Goal: Task Accomplishment & Management: Manage account settings

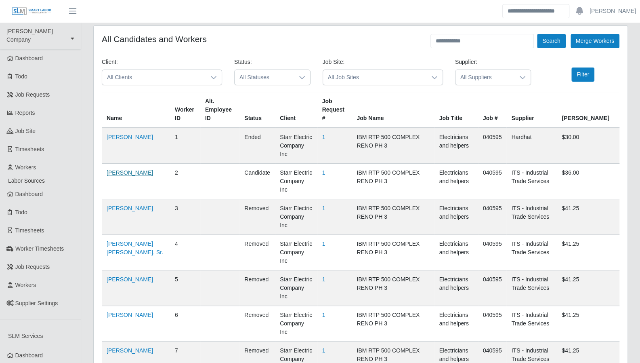
click at [128, 169] on link "Gregory Bellamy" at bounding box center [130, 172] width 46 height 6
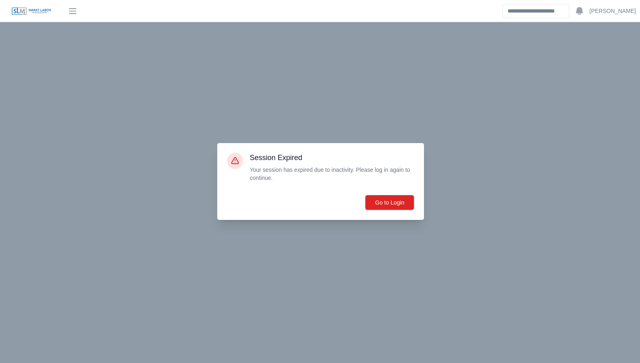
scroll to position [133, 0]
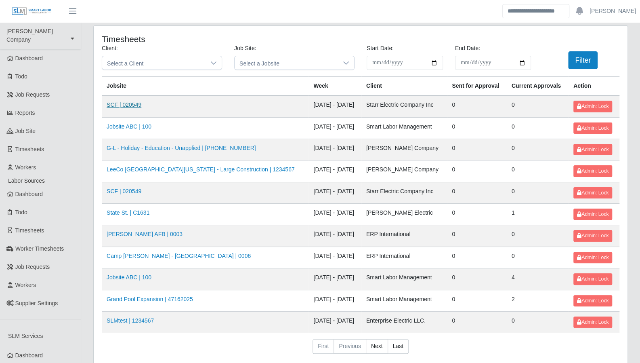
click at [124, 105] on link "SCF | 020549" at bounding box center [124, 104] width 35 height 6
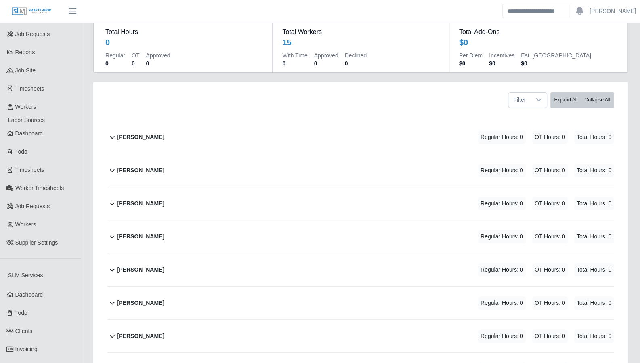
scroll to position [71, 0]
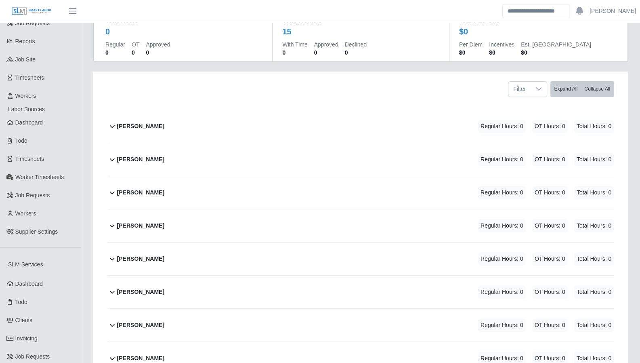
click at [113, 191] on icon at bounding box center [112, 192] width 10 height 10
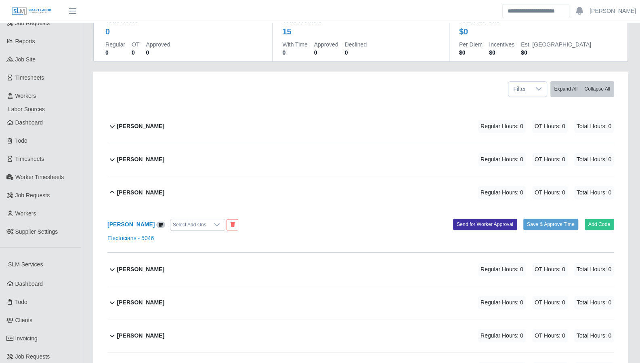
drag, startPoint x: 113, startPoint y: 191, endPoint x: 132, endPoint y: 191, distance: 19.4
click at [114, 191] on icon at bounding box center [112, 192] width 5 height 3
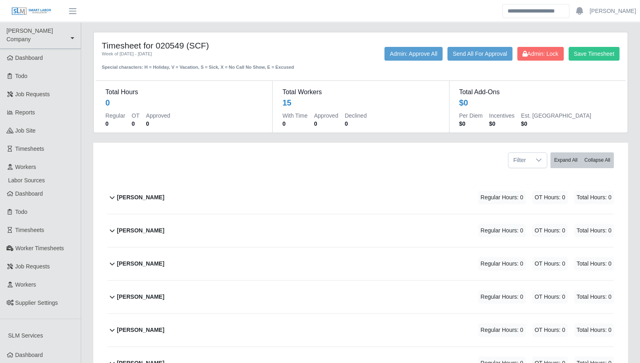
scroll to position [0, 0]
click at [309, 182] on div "Angel Meraz Reyes Sr. Regular Hours: 0 OT Hours: 0 Total Hours: 0" at bounding box center [365, 197] width 497 height 33
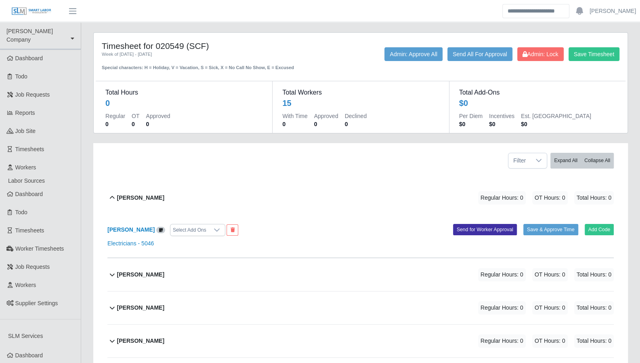
click at [283, 201] on div "Angel Meraz Reyes Sr. Regular Hours: 0 OT Hours: 0 Total Hours: 0" at bounding box center [365, 197] width 497 height 33
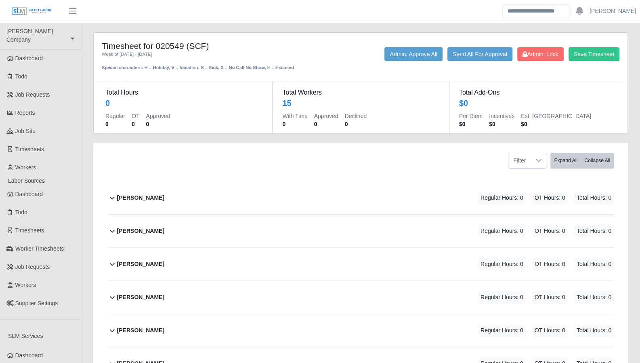
click at [221, 163] on div "Filter Expand All Collapse All" at bounding box center [360, 157] width 519 height 29
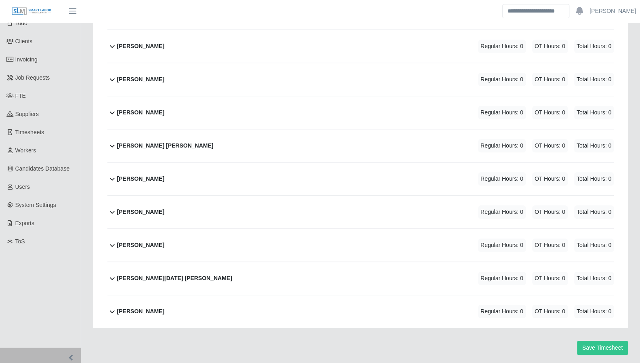
scroll to position [372, 0]
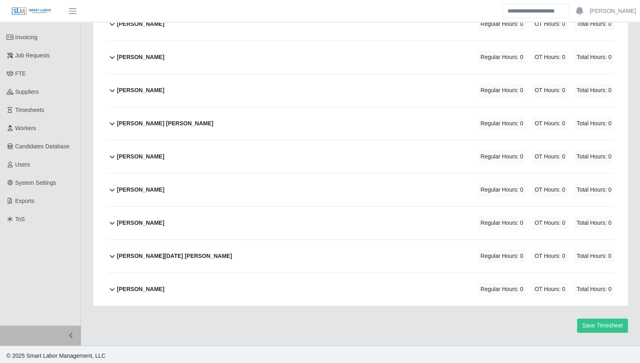
click at [108, 186] on icon at bounding box center [112, 190] width 10 height 10
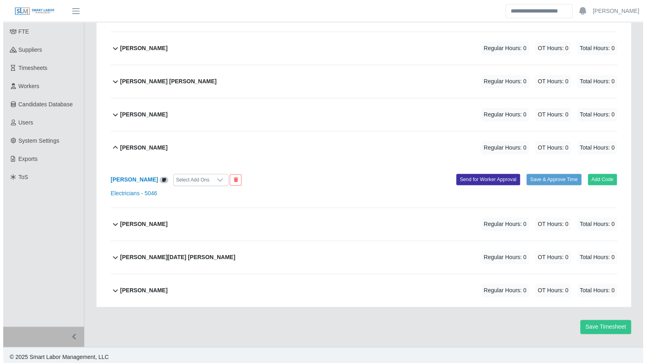
scroll to position [416, 0]
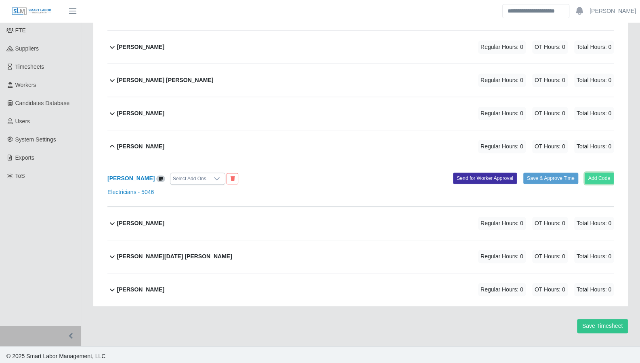
click at [589, 176] on button "Add Code" at bounding box center [599, 177] width 29 height 11
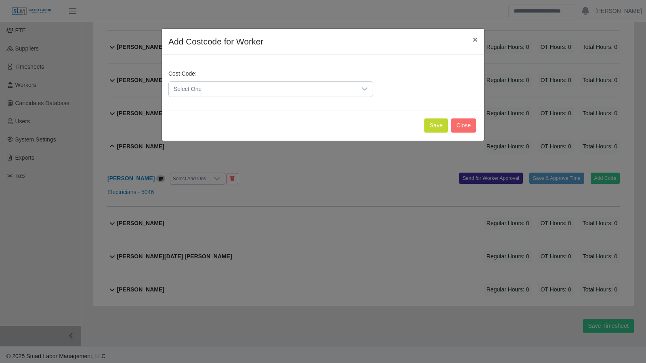
click at [290, 87] on span "Select One" at bounding box center [263, 89] width 188 height 15
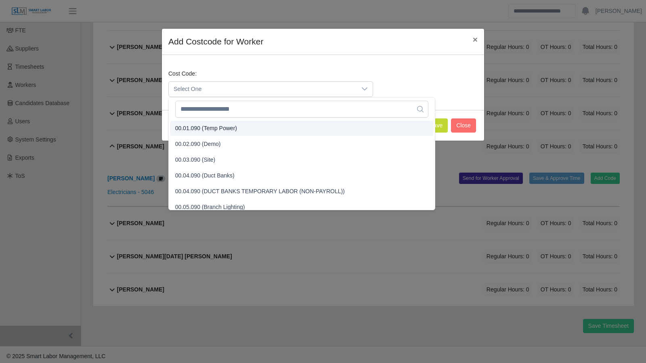
click at [244, 132] on li "00.01.090 (Temp Power)" at bounding box center [301, 128] width 263 height 15
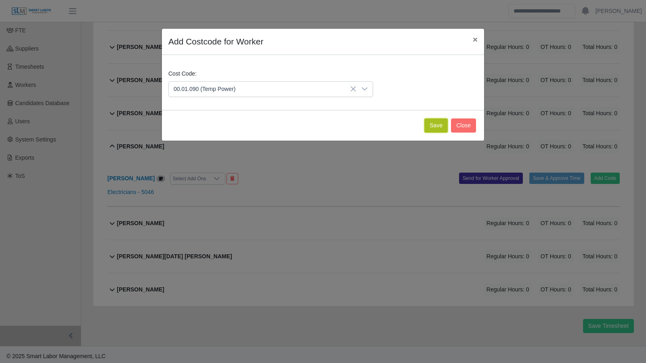
click at [439, 123] on button "Save" at bounding box center [436, 125] width 23 height 14
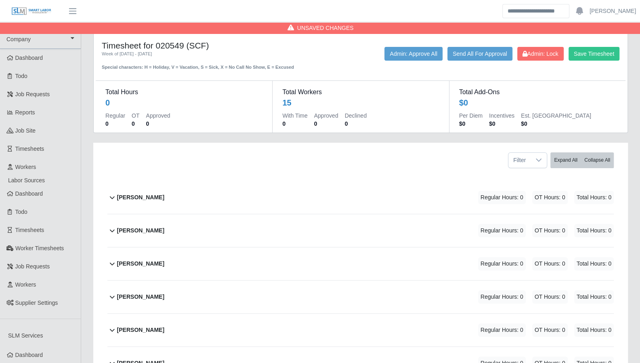
scroll to position [0, 0]
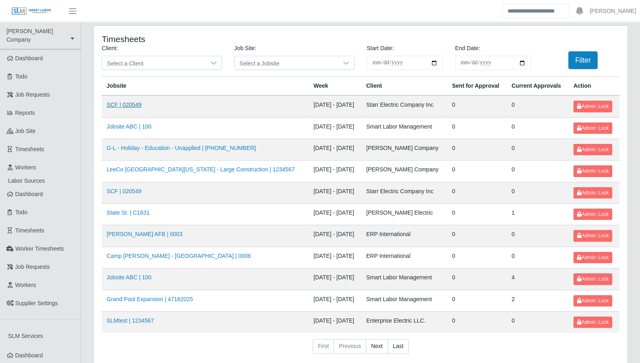
click at [126, 105] on link "SCF | 020549" at bounding box center [124, 104] width 35 height 6
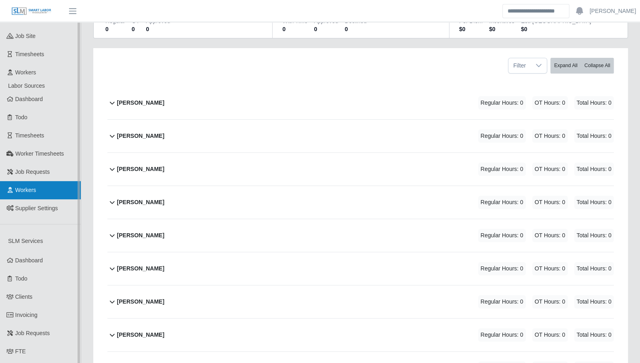
scroll to position [105, 0]
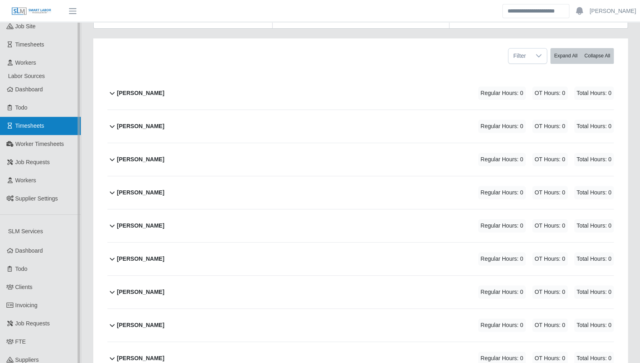
click at [40, 126] on link "Timesheets" at bounding box center [40, 126] width 81 height 18
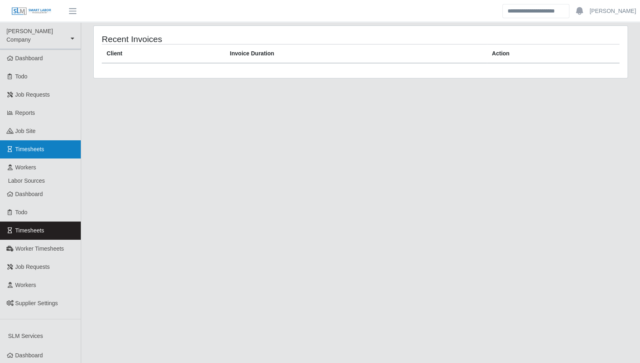
click at [37, 145] on link "Timesheets" at bounding box center [40, 149] width 81 height 18
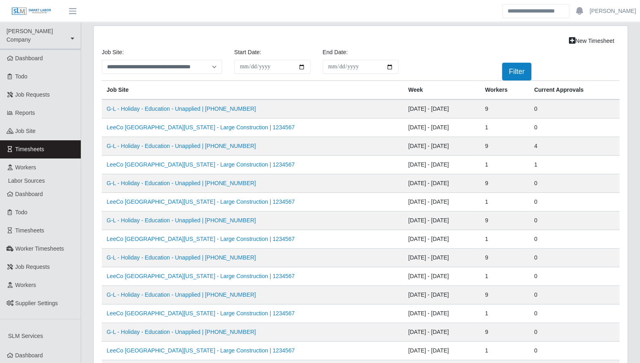
click at [181, 112] on td "G-L - Holiday - Education - Unapplied | [PHONE_NUMBER]" at bounding box center [253, 108] width 302 height 19
click at [177, 125] on link "LeeCo [GEOGRAPHIC_DATA][US_STATE] - Large Construction | 1234567" at bounding box center [201, 127] width 188 height 6
click at [187, 147] on link "G-L - Holiday - Education - Unapplied | 0000-01-0101" at bounding box center [181, 146] width 149 height 6
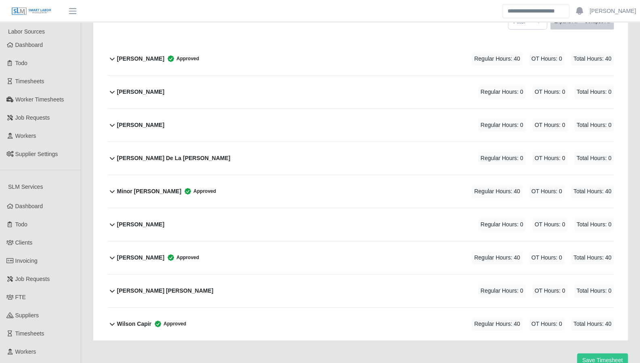
scroll to position [174, 0]
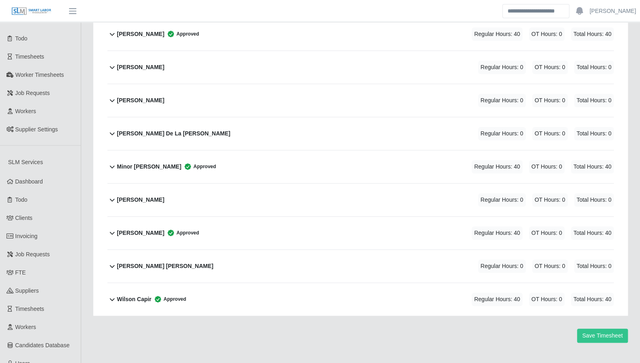
click at [118, 233] on b "[PERSON_NAME]" at bounding box center [140, 233] width 47 height 8
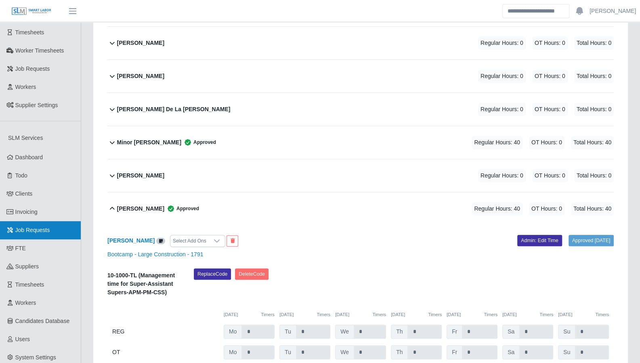
scroll to position [210, 0]
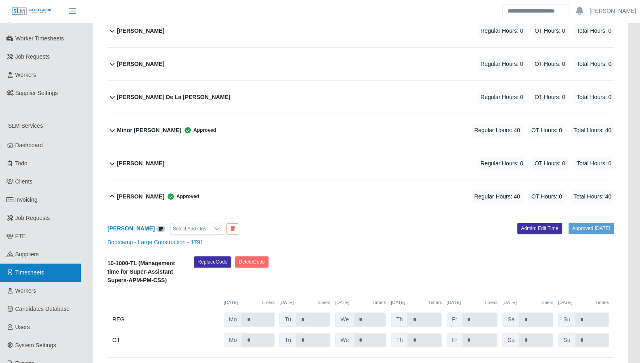
click at [39, 269] on span "Timesheets" at bounding box center [29, 272] width 29 height 6
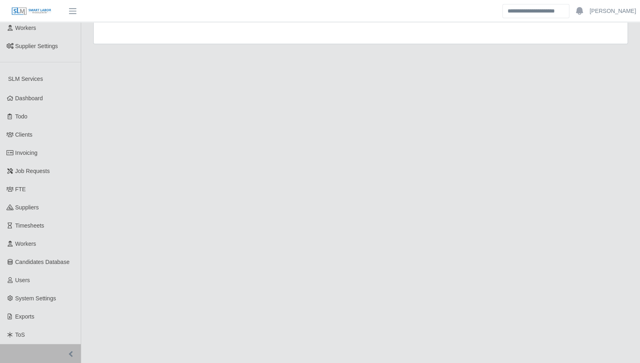
scroll to position [269, 0]
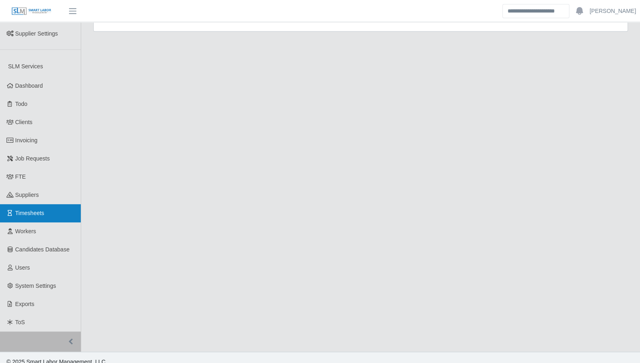
click at [36, 210] on span "Timesheets" at bounding box center [29, 213] width 29 height 6
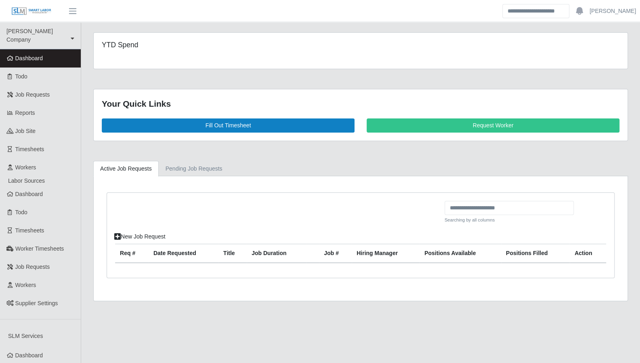
click at [33, 59] on link "Dashboard" at bounding box center [40, 58] width 81 height 18
click at [32, 67] on link "Todo" at bounding box center [40, 76] width 81 height 18
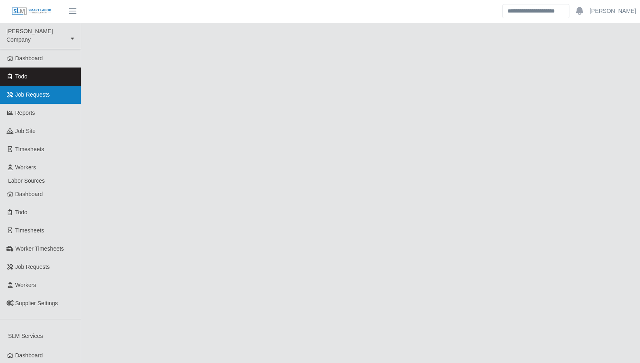
click at [44, 86] on link "Job Requests" at bounding box center [40, 95] width 81 height 18
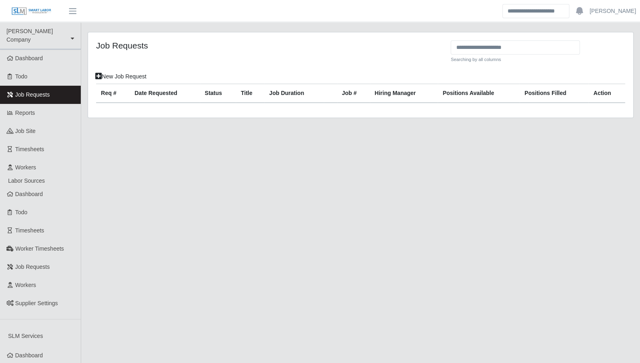
click at [46, 105] on link "Reports" at bounding box center [40, 113] width 81 height 18
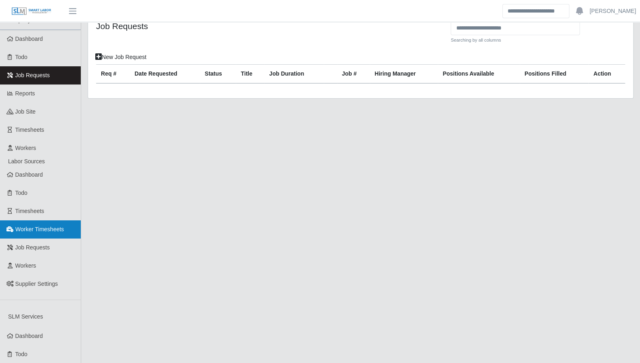
scroll to position [20, 0]
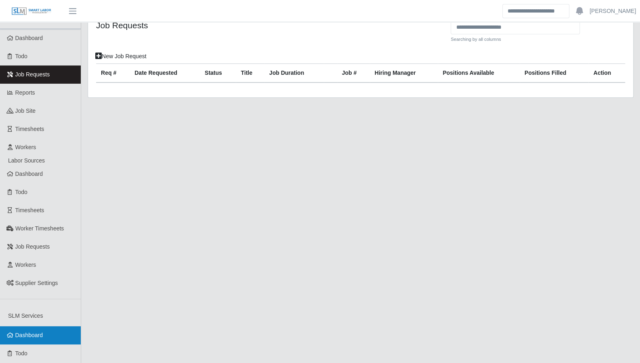
click at [39, 332] on span "Dashboard" at bounding box center [29, 335] width 28 height 6
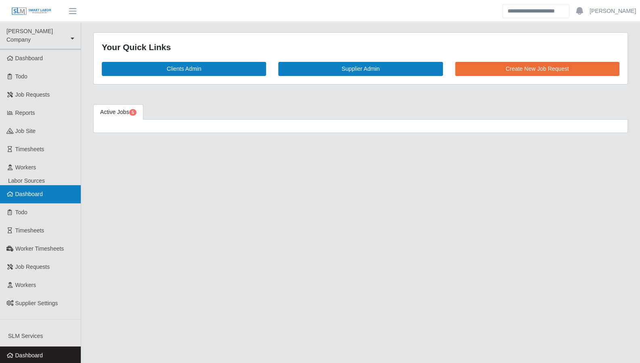
click at [37, 191] on span "Dashboard" at bounding box center [29, 194] width 28 height 6
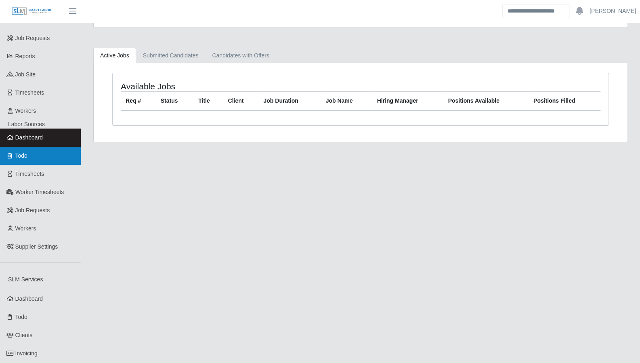
scroll to position [94, 0]
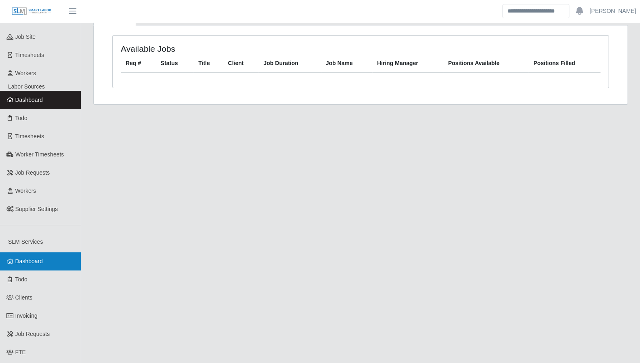
click at [40, 258] on span "Dashboard" at bounding box center [29, 261] width 28 height 6
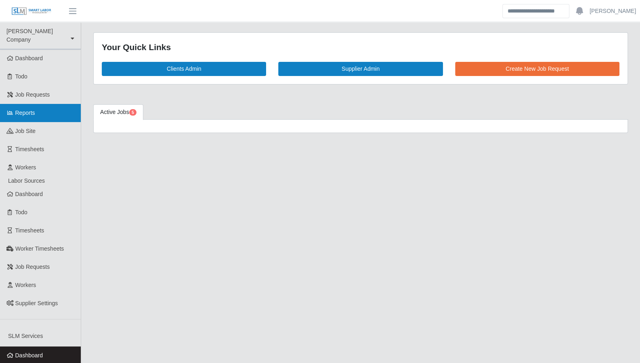
click at [38, 109] on link "Reports" at bounding box center [40, 113] width 81 height 18
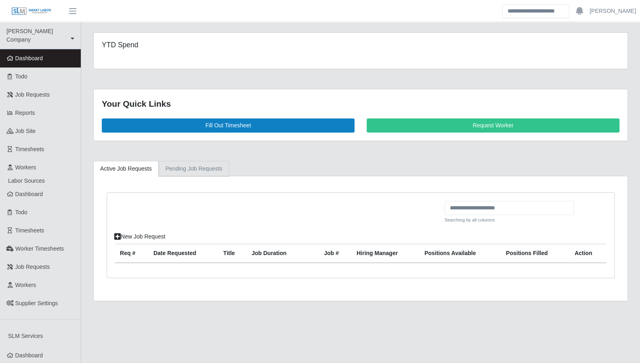
click at [163, 168] on link "Pending Job Requests" at bounding box center [194, 169] width 71 height 16
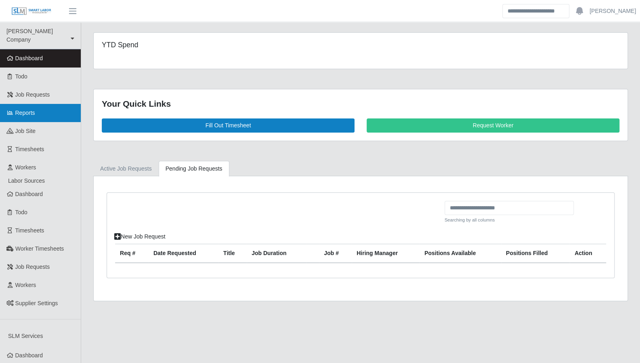
click at [37, 107] on link "Reports" at bounding box center [40, 113] width 81 height 18
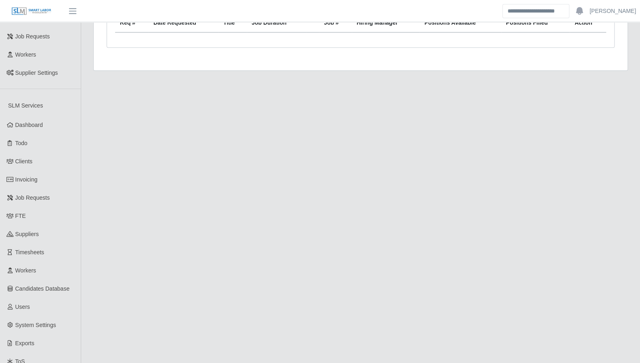
scroll to position [231, 0]
click at [44, 119] on link "Dashboard" at bounding box center [40, 125] width 81 height 18
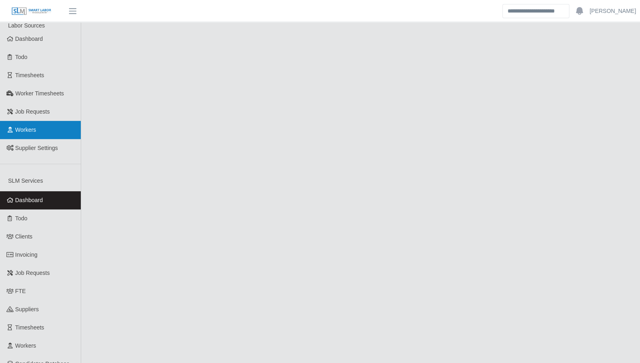
scroll to position [156, 0]
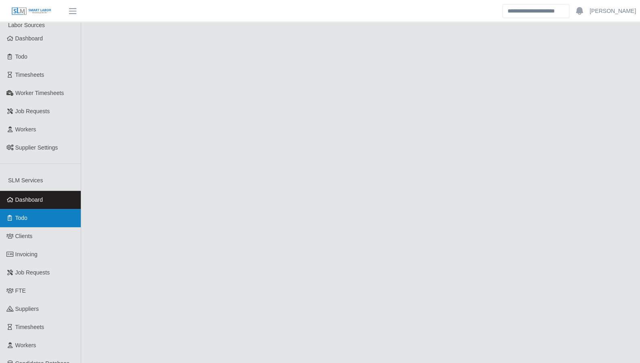
click at [29, 215] on link "Todo" at bounding box center [40, 218] width 81 height 18
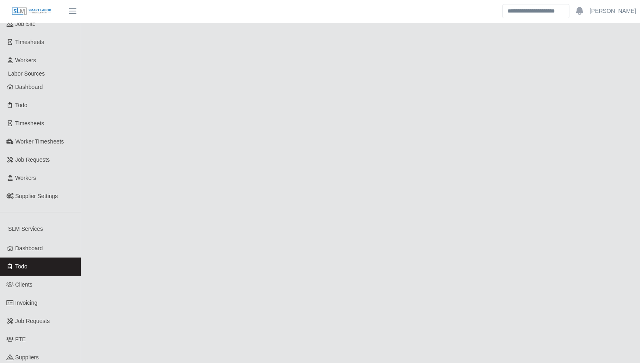
scroll to position [108, 0]
click at [42, 275] on link "Clients" at bounding box center [40, 284] width 81 height 18
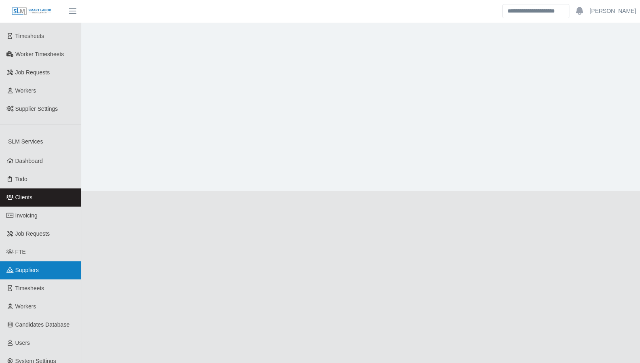
scroll to position [195, 0]
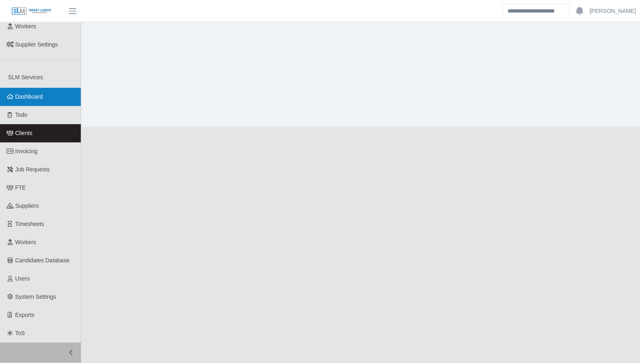
scroll to position [269, 0]
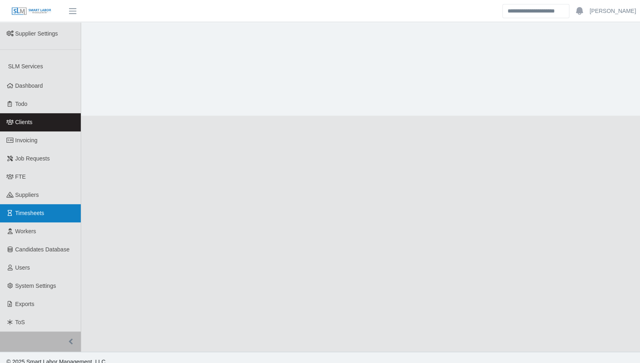
click at [31, 208] on link "Timesheets" at bounding box center [40, 213] width 81 height 18
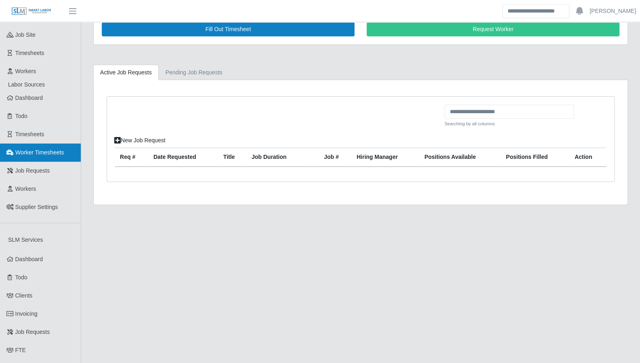
scroll to position [100, 0]
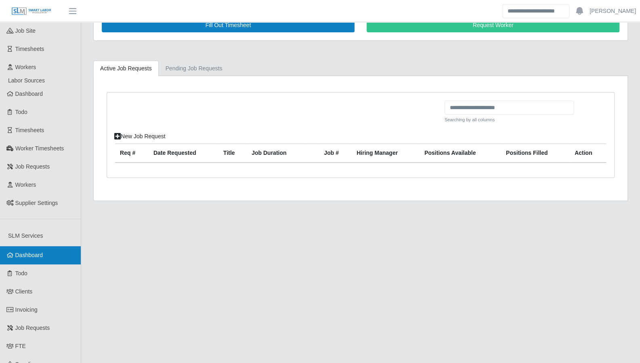
click at [37, 246] on link "Dashboard" at bounding box center [40, 255] width 81 height 18
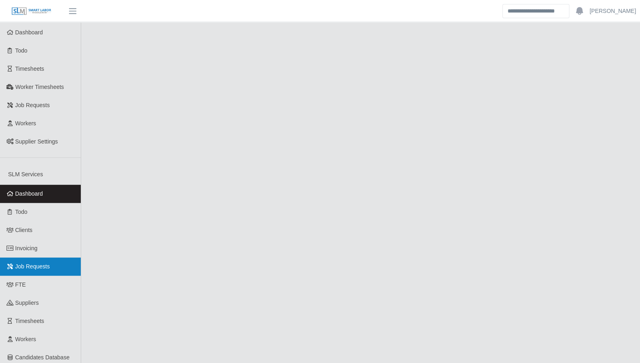
scroll to position [162, 0]
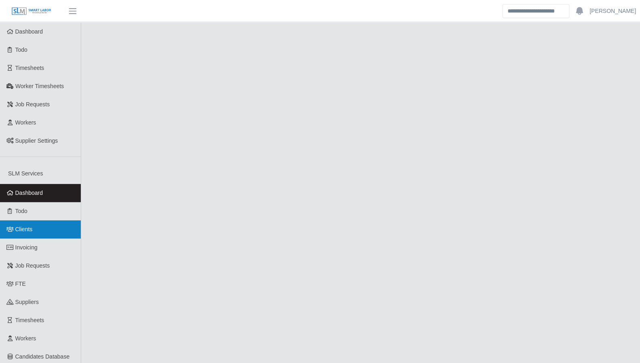
click at [29, 226] on link "Clients" at bounding box center [40, 229] width 81 height 18
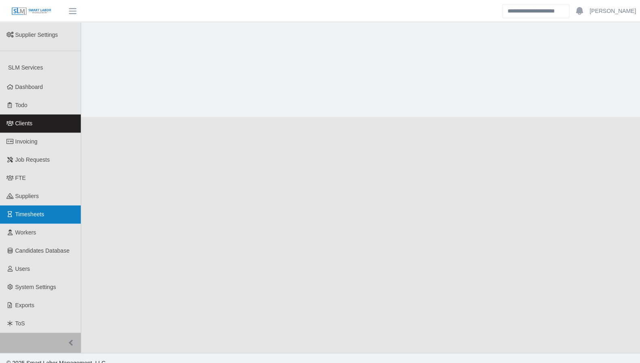
scroll to position [269, 0]
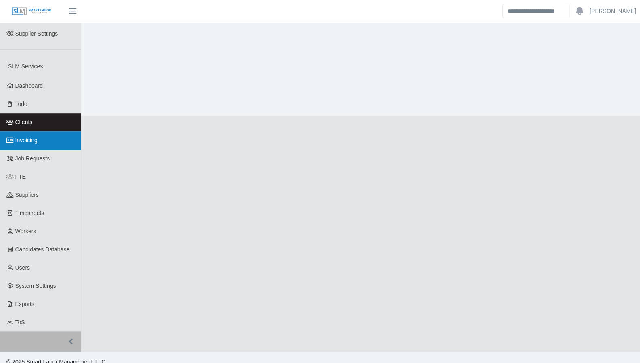
click at [38, 135] on link "Invoicing" at bounding box center [40, 140] width 81 height 18
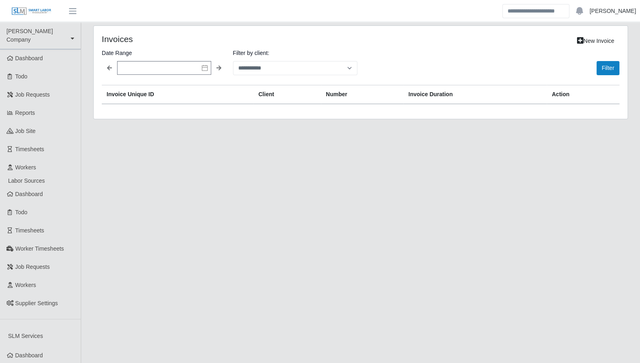
click at [627, 13] on link "[PERSON_NAME]" at bounding box center [613, 11] width 46 height 8
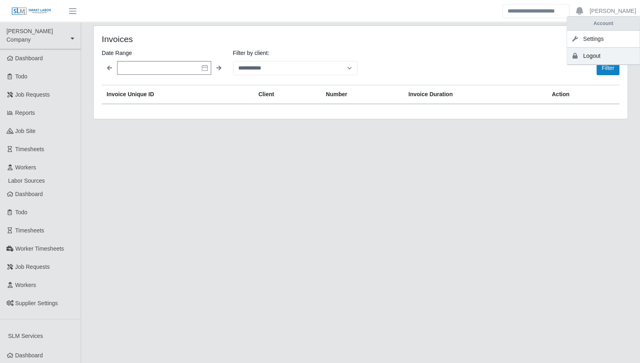
click at [592, 57] on link "Logout" at bounding box center [603, 56] width 73 height 17
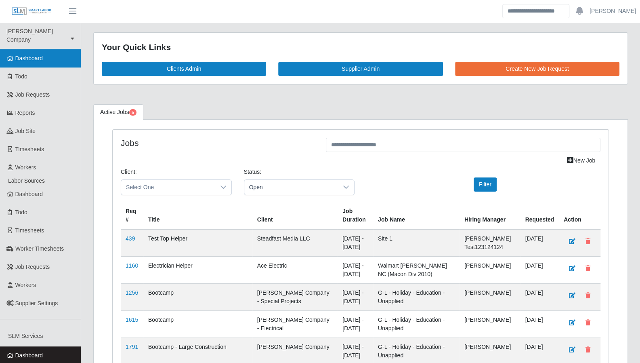
click at [18, 55] on span "Dashboard" at bounding box center [29, 58] width 28 height 6
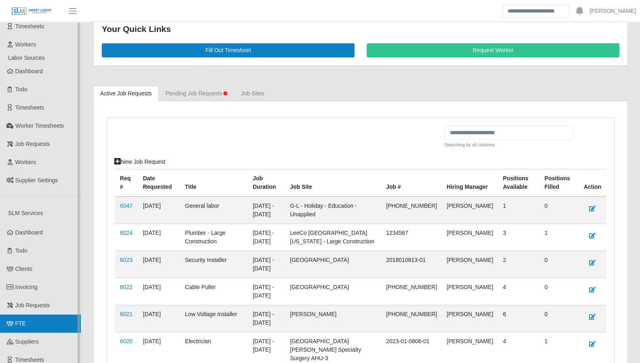
scroll to position [120, 0]
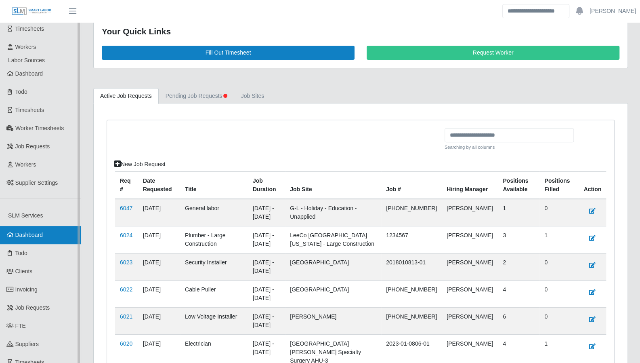
click at [36, 231] on span "Dashboard" at bounding box center [29, 234] width 28 height 6
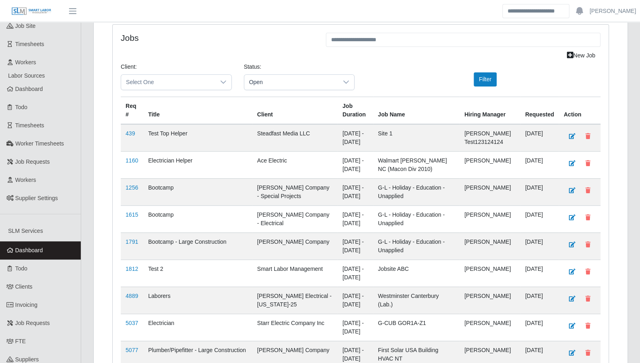
scroll to position [107, 0]
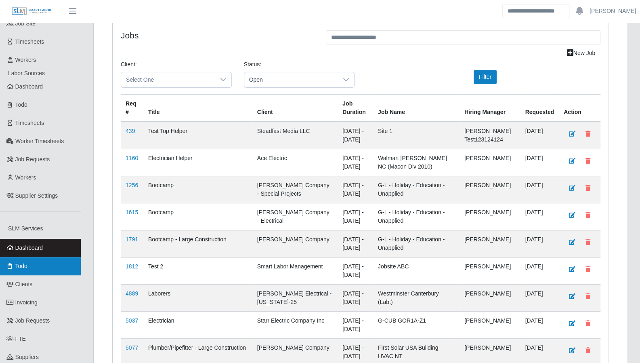
click at [46, 257] on link "Todo" at bounding box center [40, 266] width 81 height 18
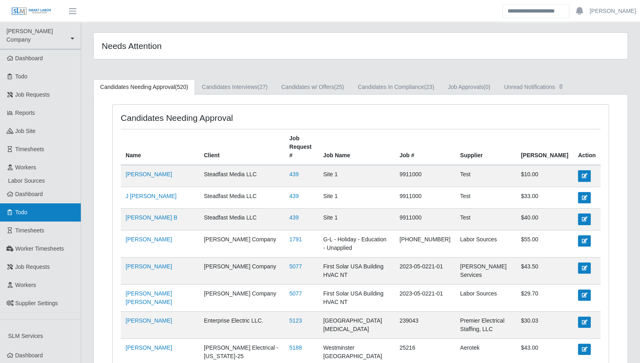
click at [30, 206] on link "Todo" at bounding box center [40, 212] width 81 height 18
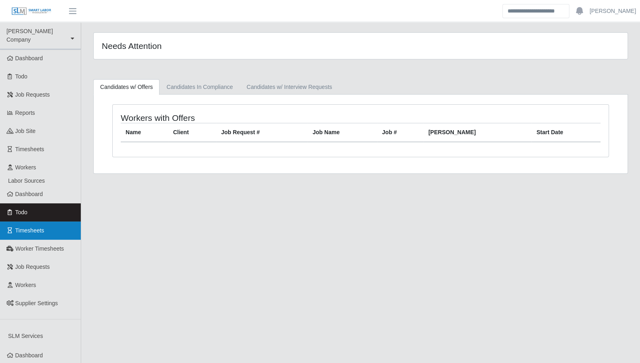
click at [30, 221] on link "Timesheets" at bounding box center [40, 230] width 81 height 18
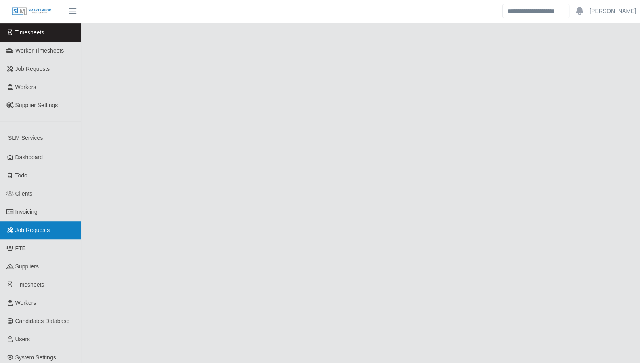
scroll to position [199, 0]
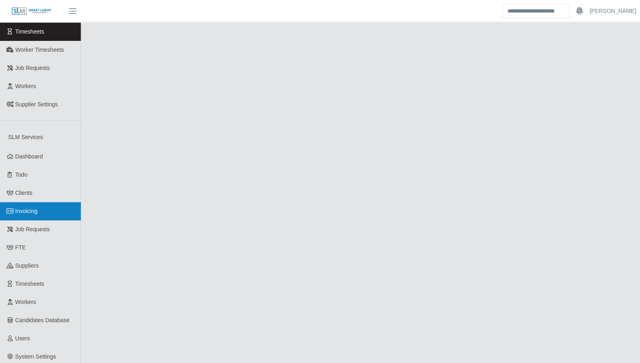
click at [29, 208] on link "Invoicing" at bounding box center [40, 211] width 81 height 18
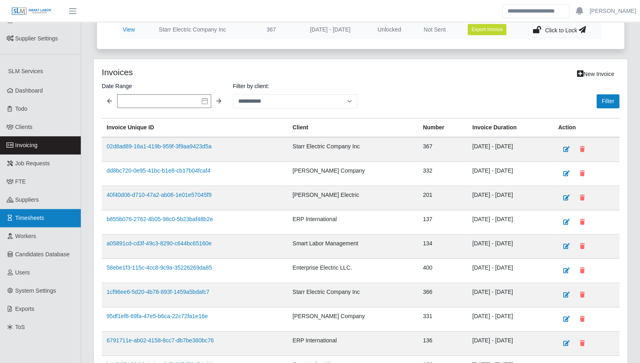
scroll to position [266, 0]
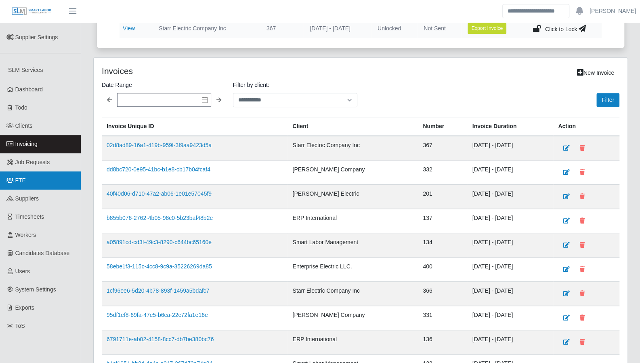
click at [26, 177] on link "FTE" at bounding box center [40, 180] width 81 height 18
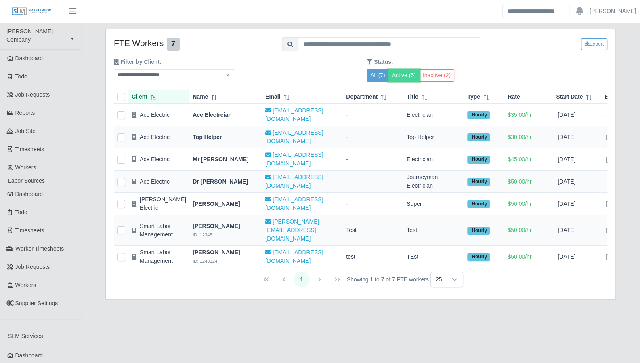
click at [405, 78] on button "Active (5)" at bounding box center [404, 75] width 31 height 13
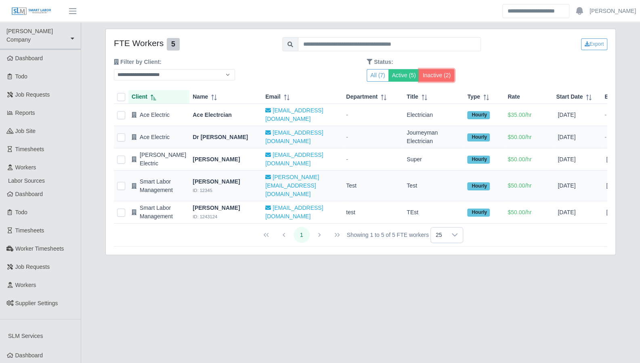
click at [430, 76] on button "Inactive (2)" at bounding box center [436, 75] width 35 height 13
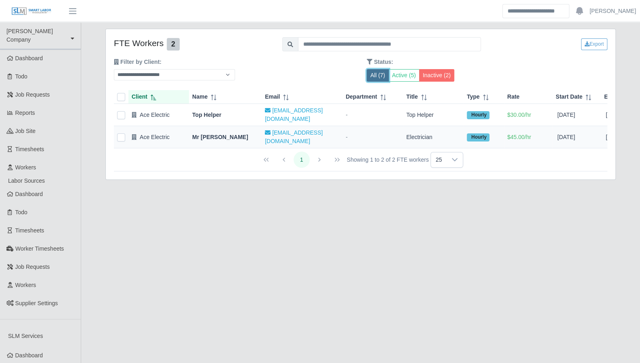
click at [381, 75] on button "All (7)" at bounding box center [378, 75] width 22 height 13
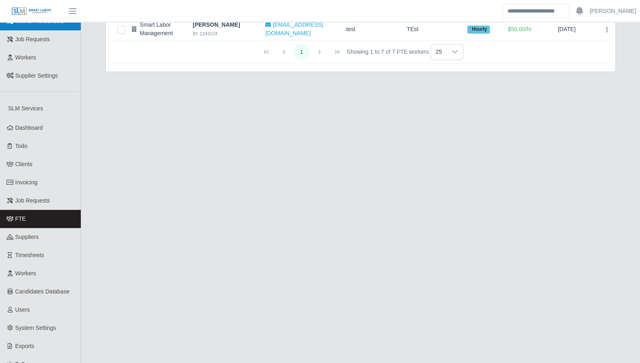
scroll to position [269, 0]
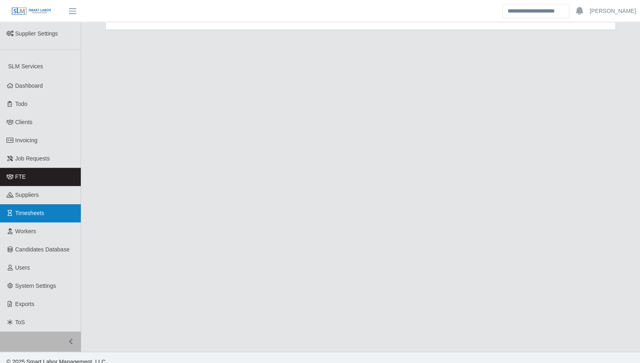
click at [39, 210] on span "Timesheets" at bounding box center [29, 213] width 29 height 6
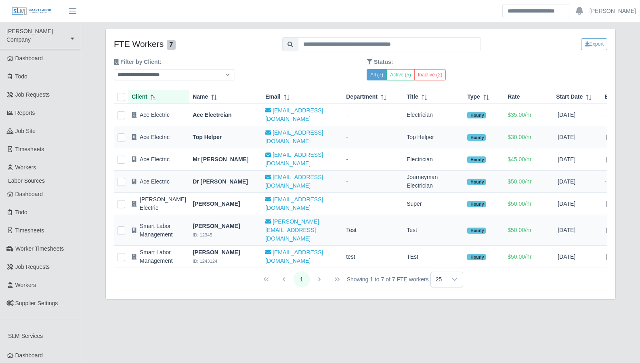
scroll to position [269, 0]
